Goal: Find specific page/section: Find specific page/section

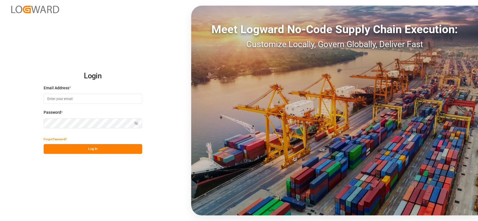
type input "[PERSON_NAME][EMAIL_ADDRESS][PERSON_NAME][DOMAIN_NAME]"
click at [84, 152] on button "Log In" at bounding box center [93, 149] width 98 height 10
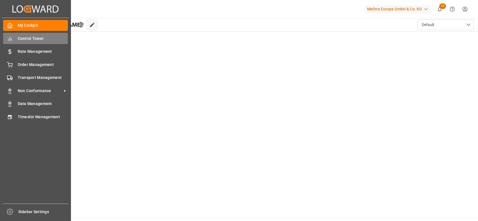
click at [41, 33] on div "Control Tower Control Tower" at bounding box center [35, 38] width 65 height 11
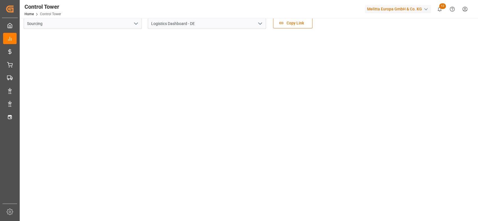
scroll to position [159, 0]
